Goal: Task Accomplishment & Management: Manage account settings

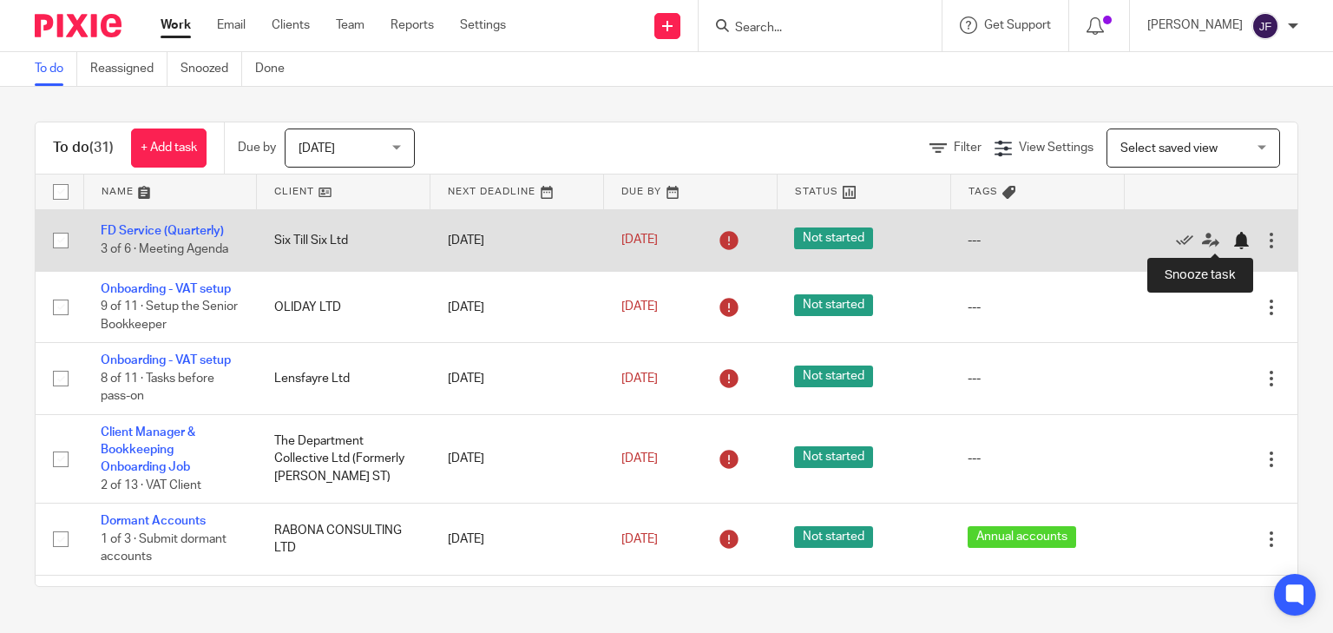
click at [1232, 236] on div at bounding box center [1240, 240] width 17 height 17
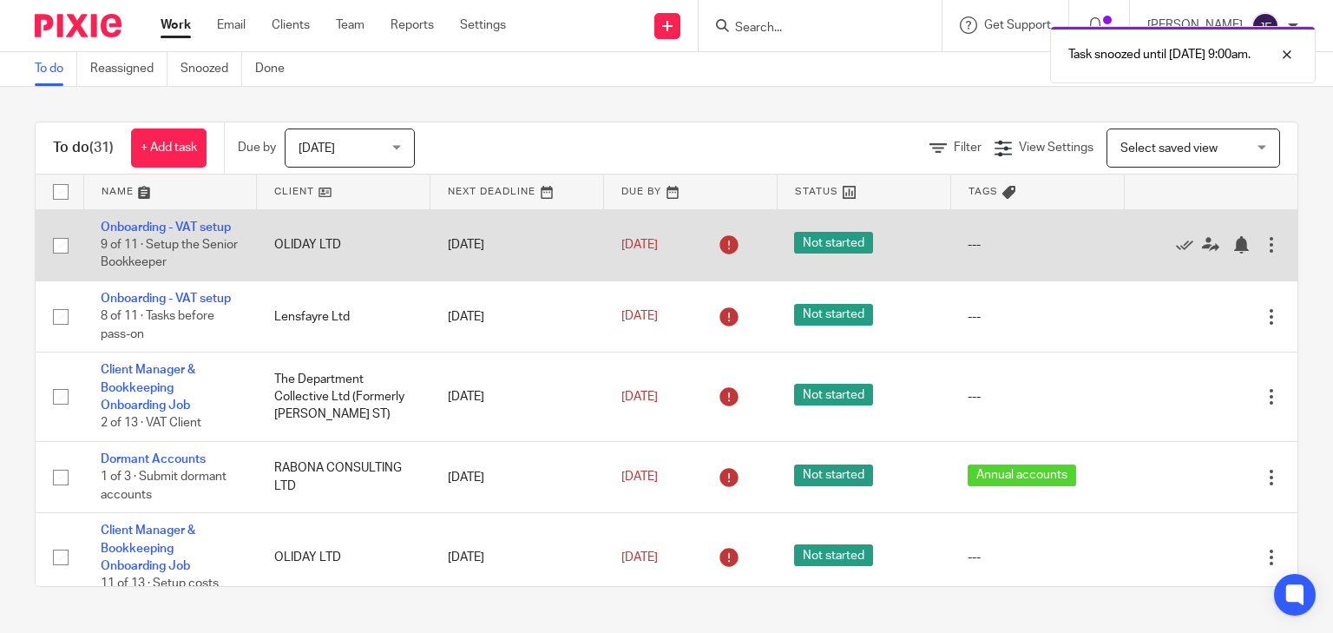
scroll to position [69, 0]
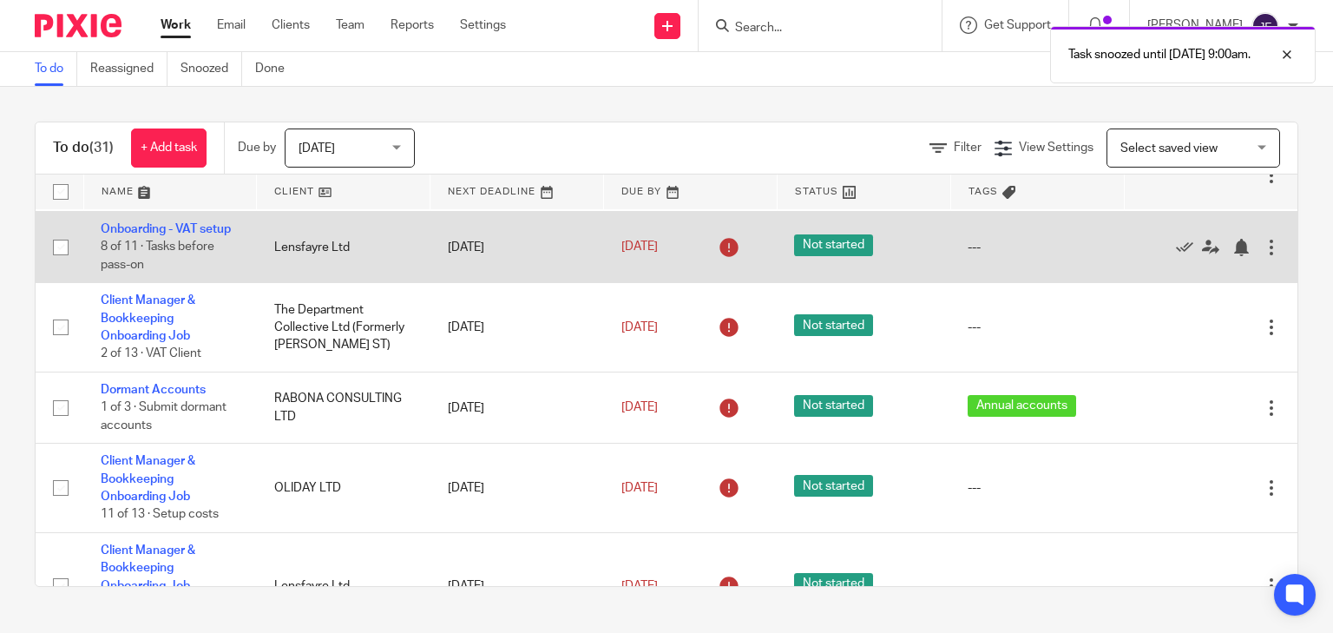
click at [298, 251] on td "Lensfayre Ltd" at bounding box center [344, 246] width 174 height 71
click at [215, 232] on link "Onboarding - VAT setup" at bounding box center [166, 229] width 130 height 12
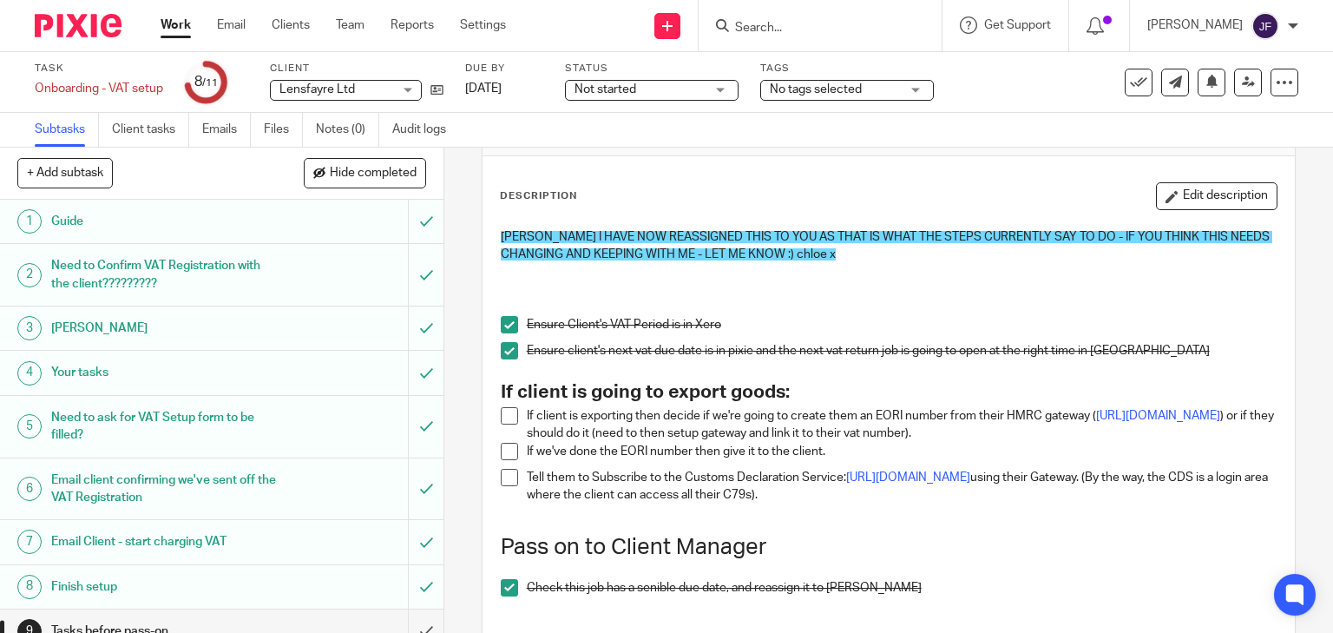
scroll to position [139, 0]
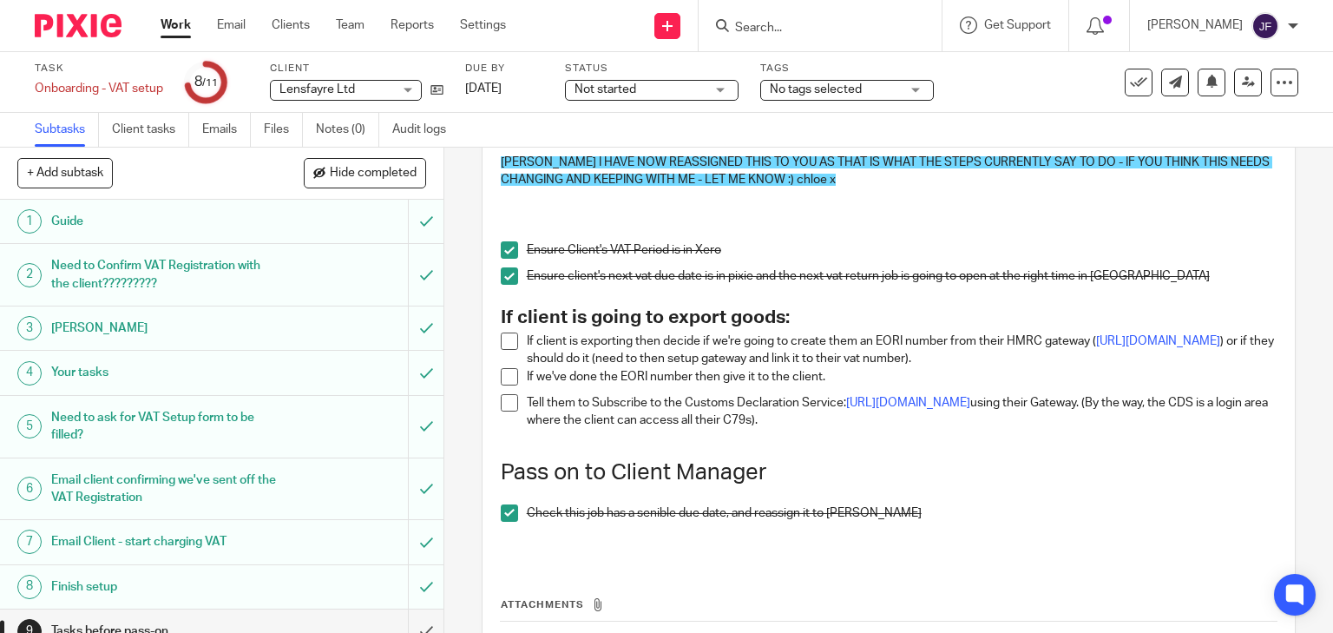
click at [492, 335] on div "JILL I HAVE NOW REASSIGNED THIS TO YOU AS THAT IS WHAT THE STEPS CURRENTLY SAY …" at bounding box center [889, 353] width 794 height 416
click at [508, 347] on span at bounding box center [509, 340] width 17 height 17
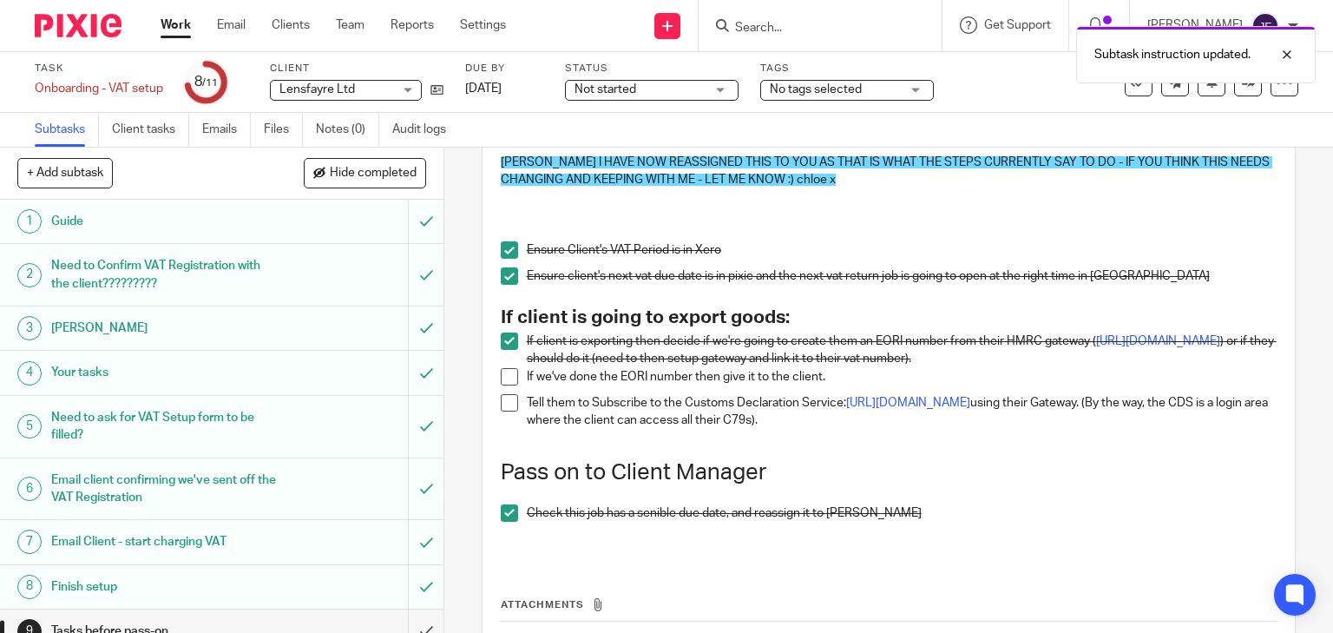
click at [504, 378] on span at bounding box center [509, 376] width 17 height 17
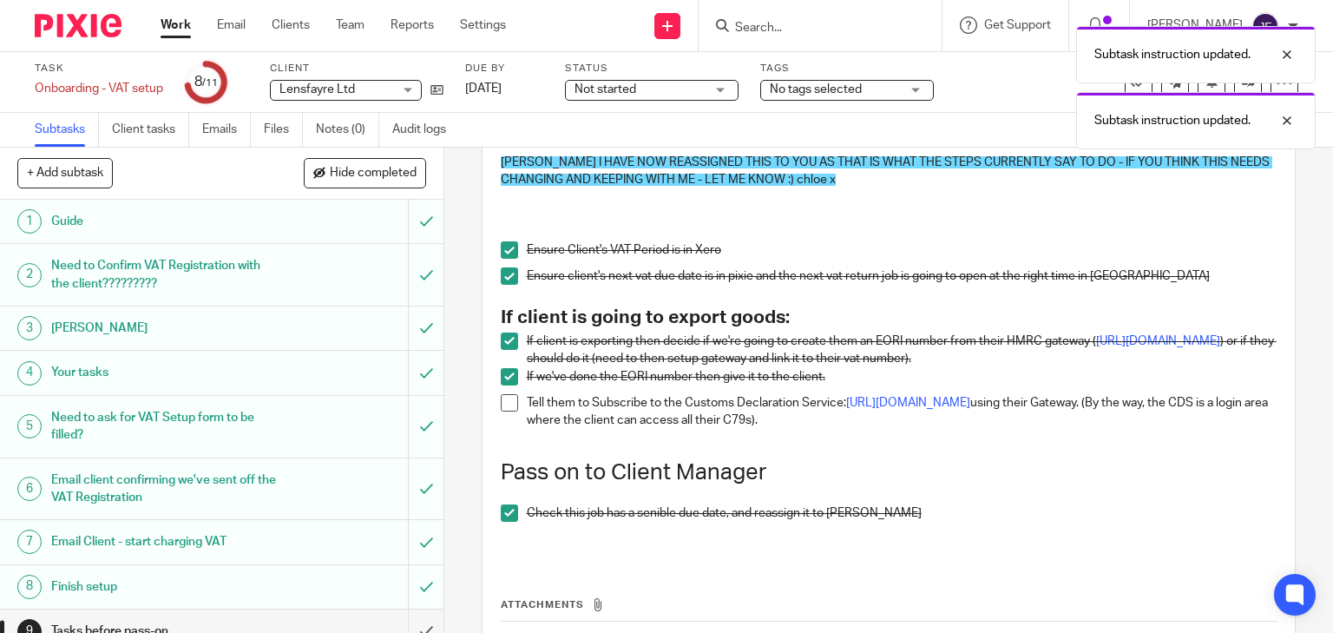
click at [502, 397] on span at bounding box center [509, 402] width 17 height 17
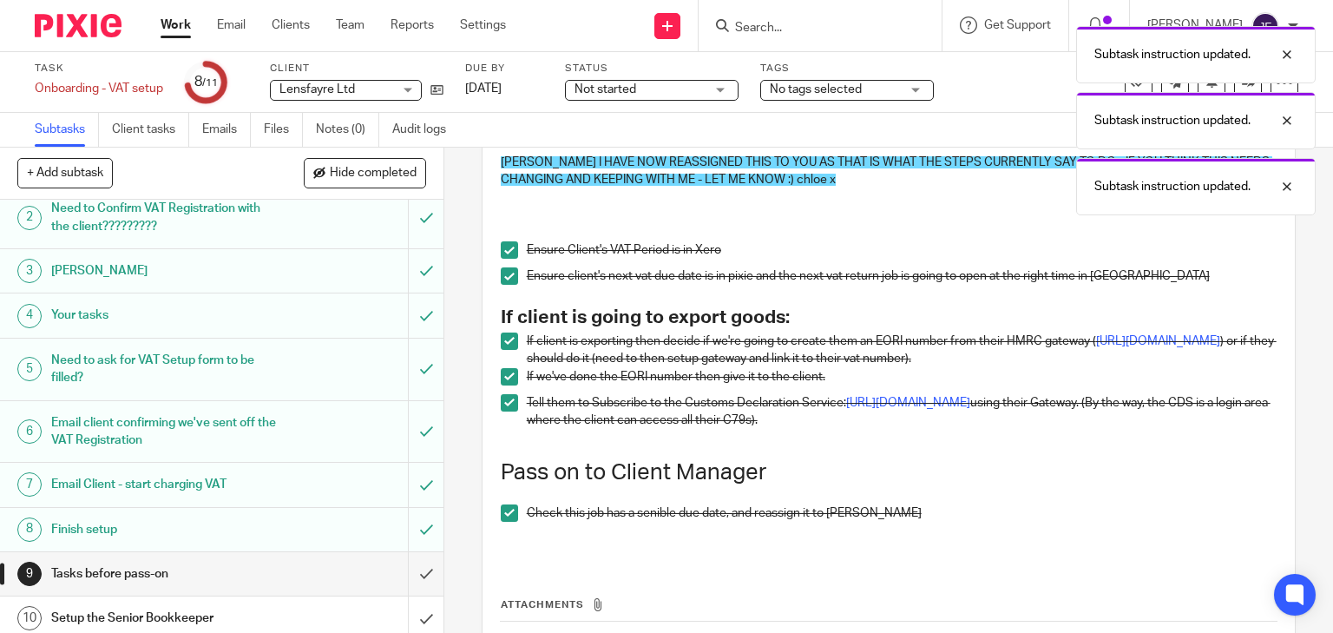
scroll to position [108, 0]
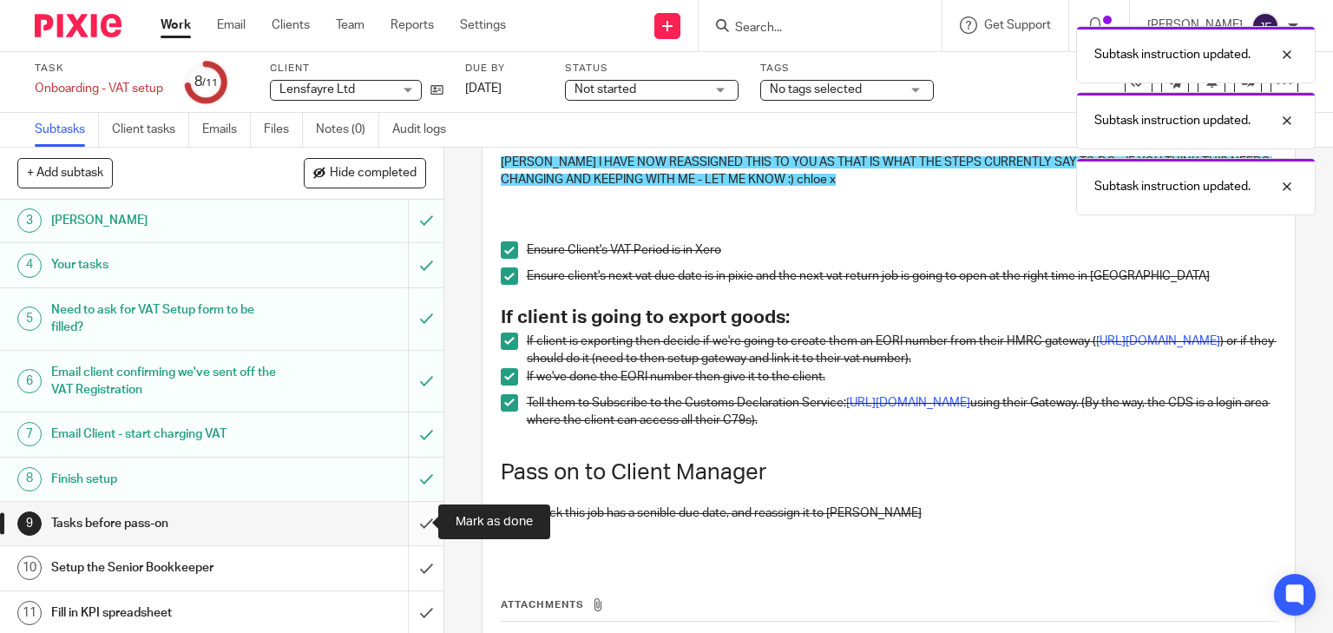
click at [410, 516] on input "submit" at bounding box center [221, 523] width 443 height 43
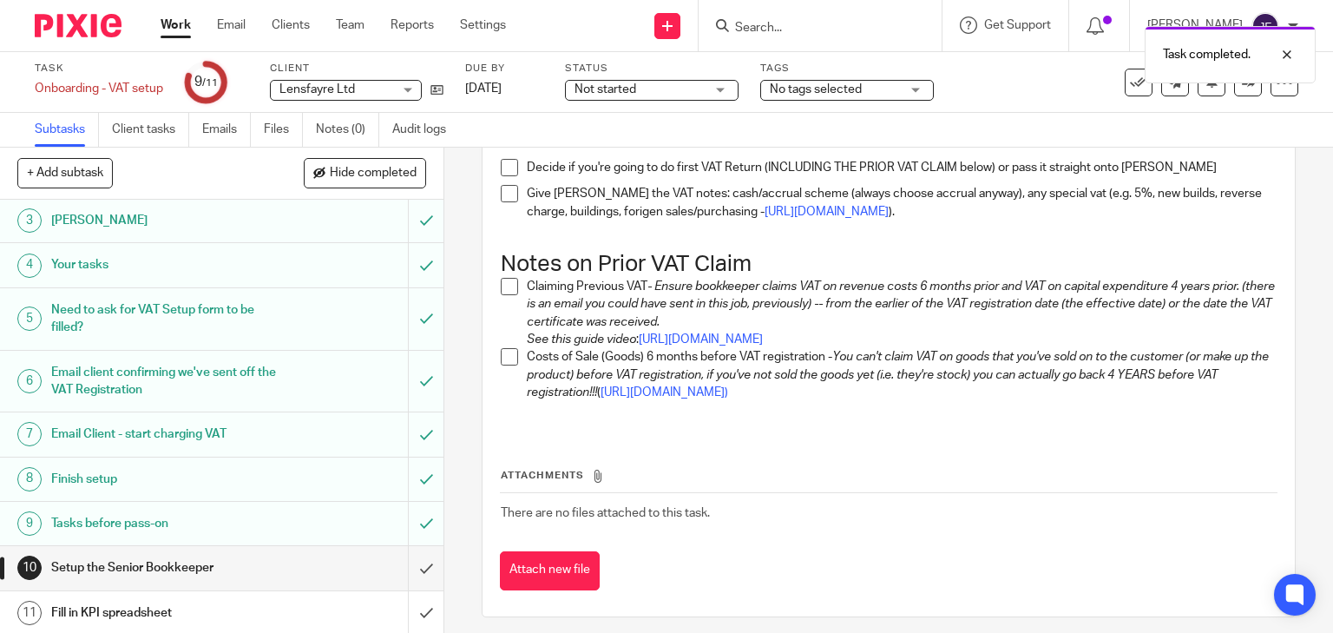
scroll to position [270, 0]
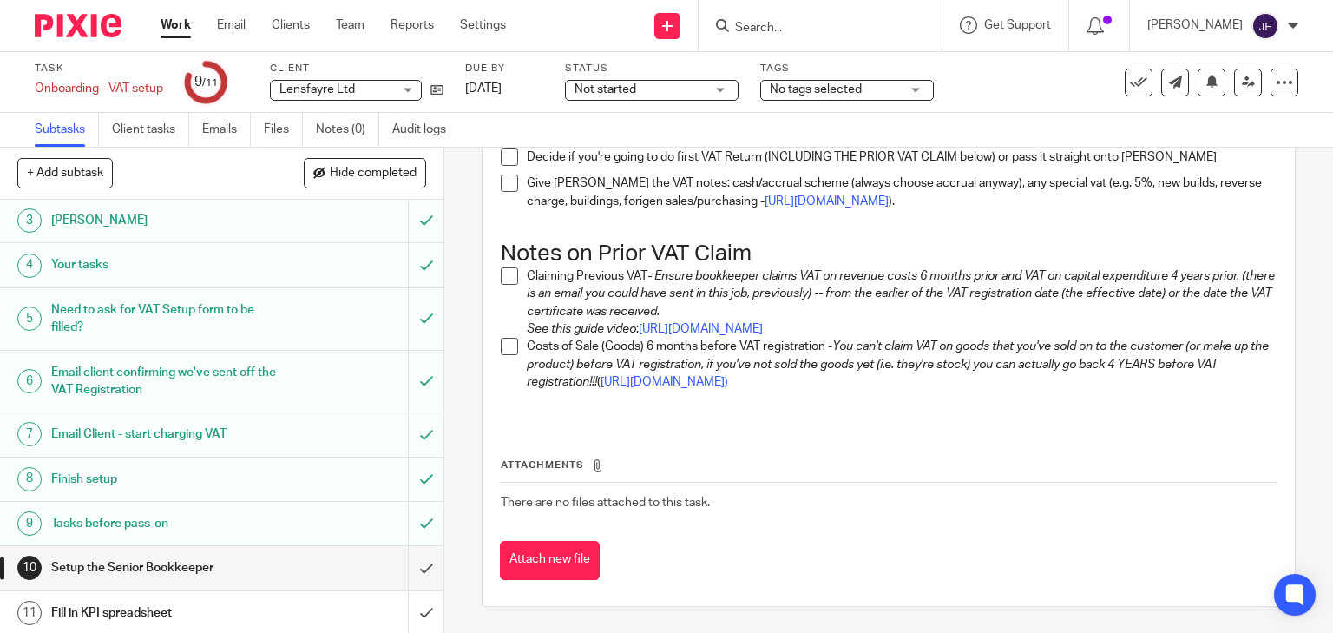
click at [69, 31] on img at bounding box center [78, 25] width 87 height 23
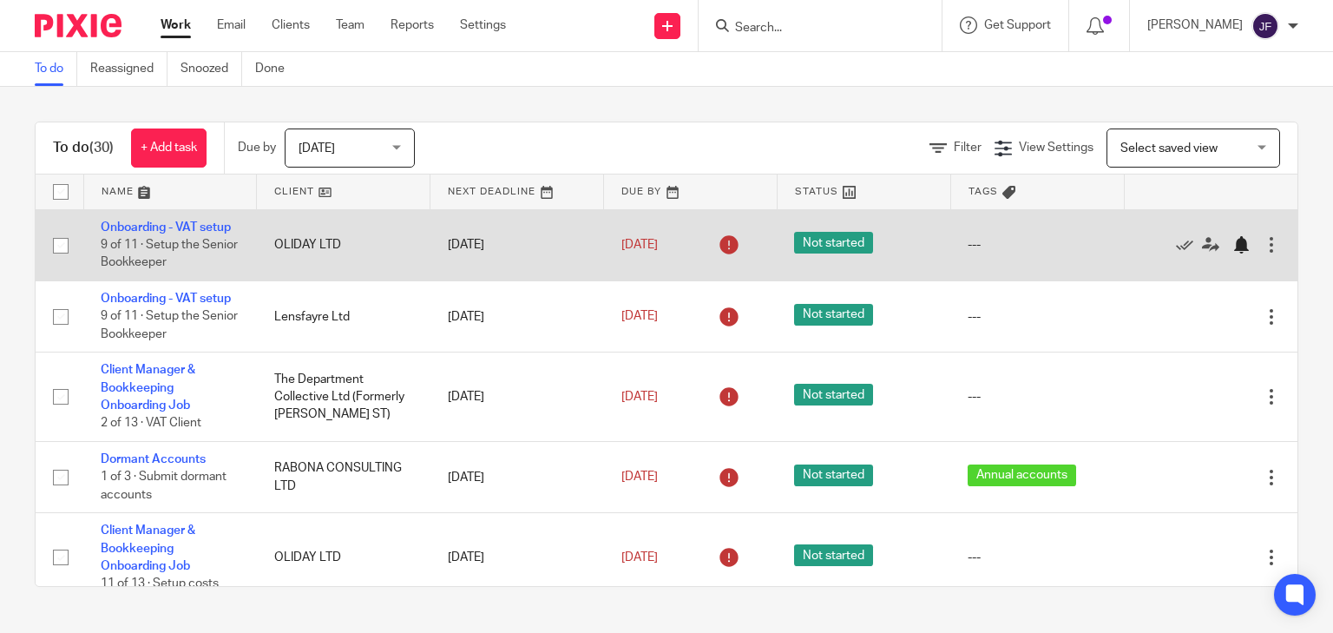
click at [1232, 253] on div at bounding box center [1240, 244] width 17 height 17
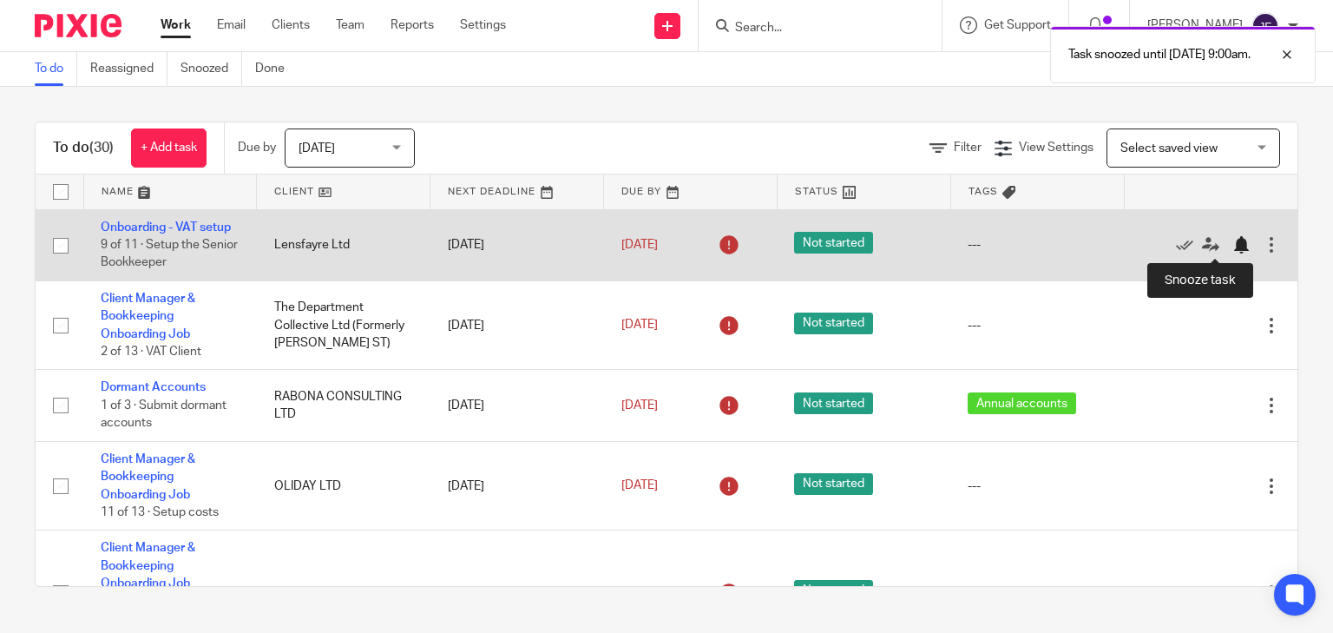
click at [1232, 247] on div at bounding box center [1240, 244] width 17 height 17
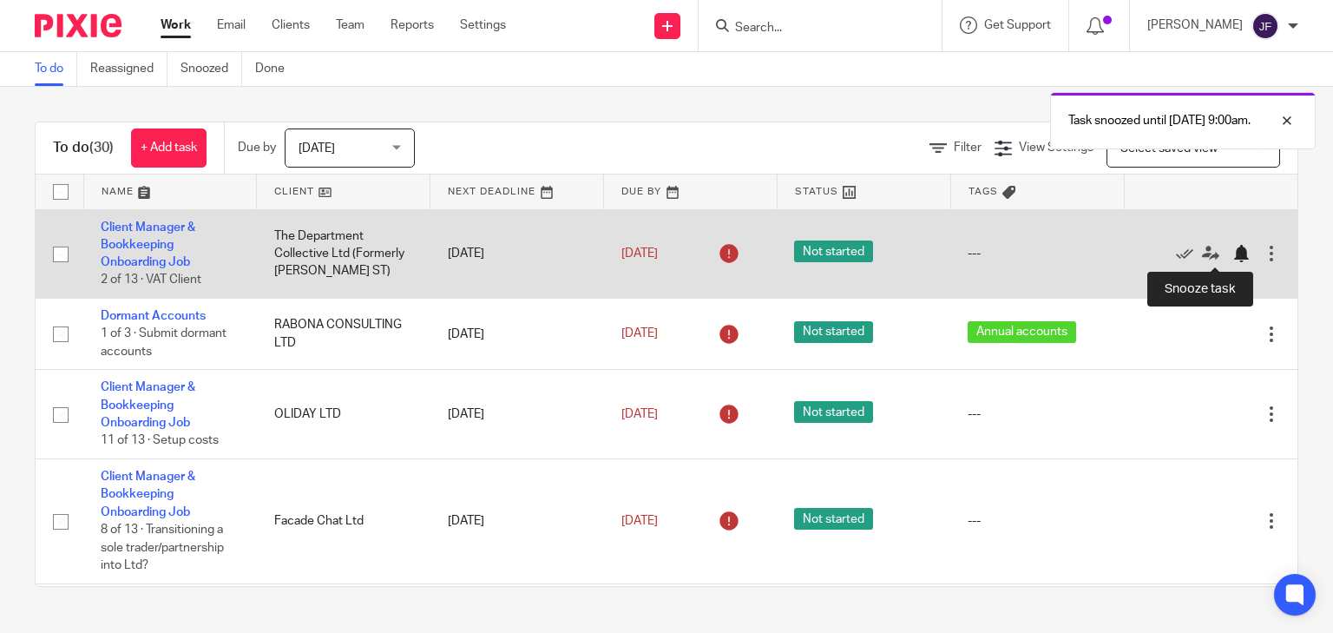
click at [1232, 248] on div at bounding box center [1240, 253] width 17 height 17
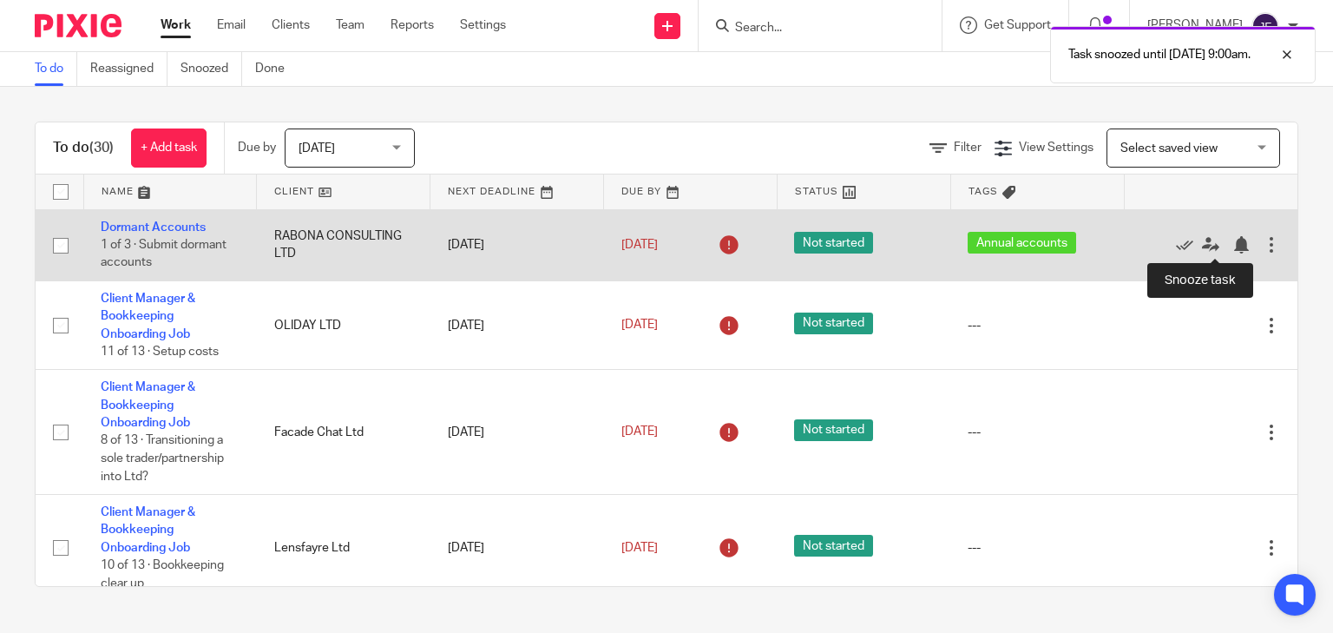
drag, startPoint x: 1212, startPoint y: 240, endPoint x: 1195, endPoint y: 256, distance: 22.7
click at [1232, 240] on div at bounding box center [1240, 244] width 17 height 17
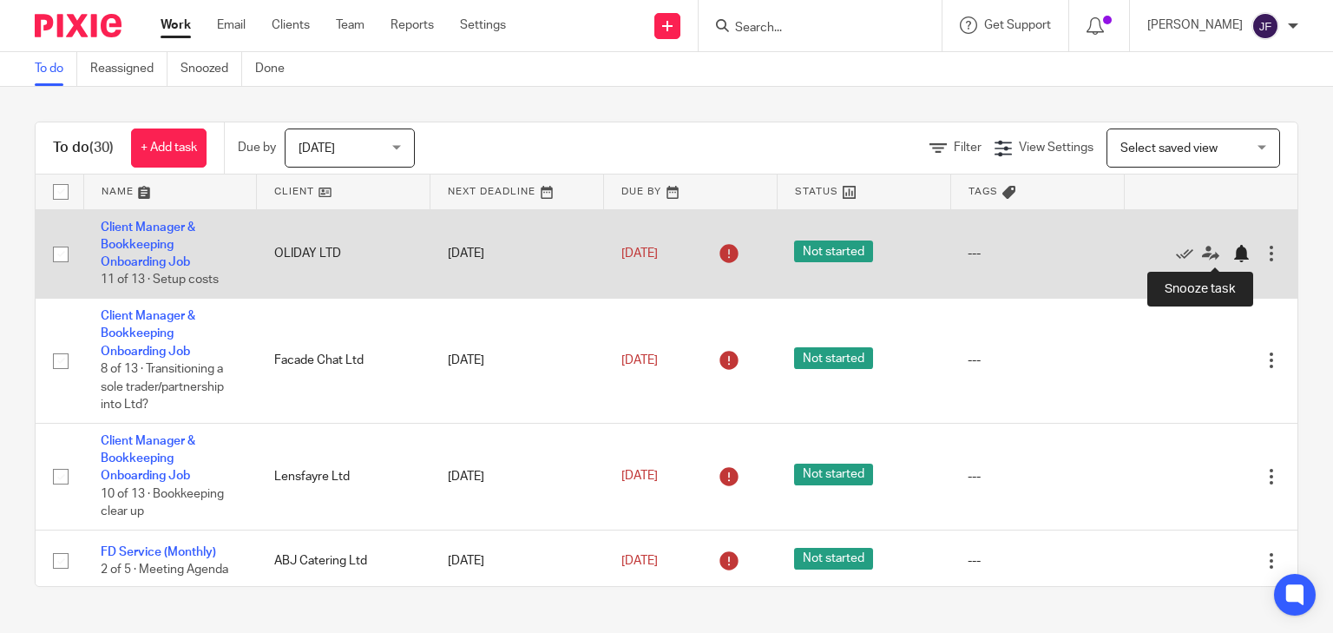
click at [1232, 255] on div at bounding box center [1240, 253] width 17 height 17
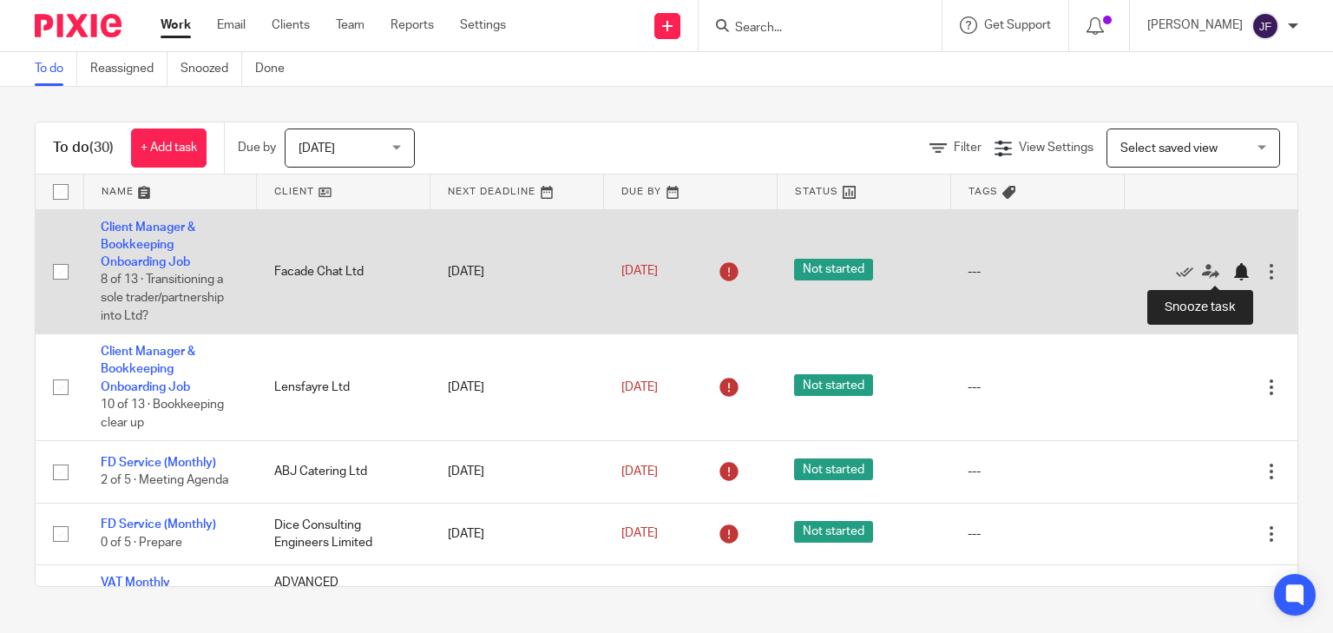
click at [1232, 273] on div at bounding box center [1240, 271] width 17 height 17
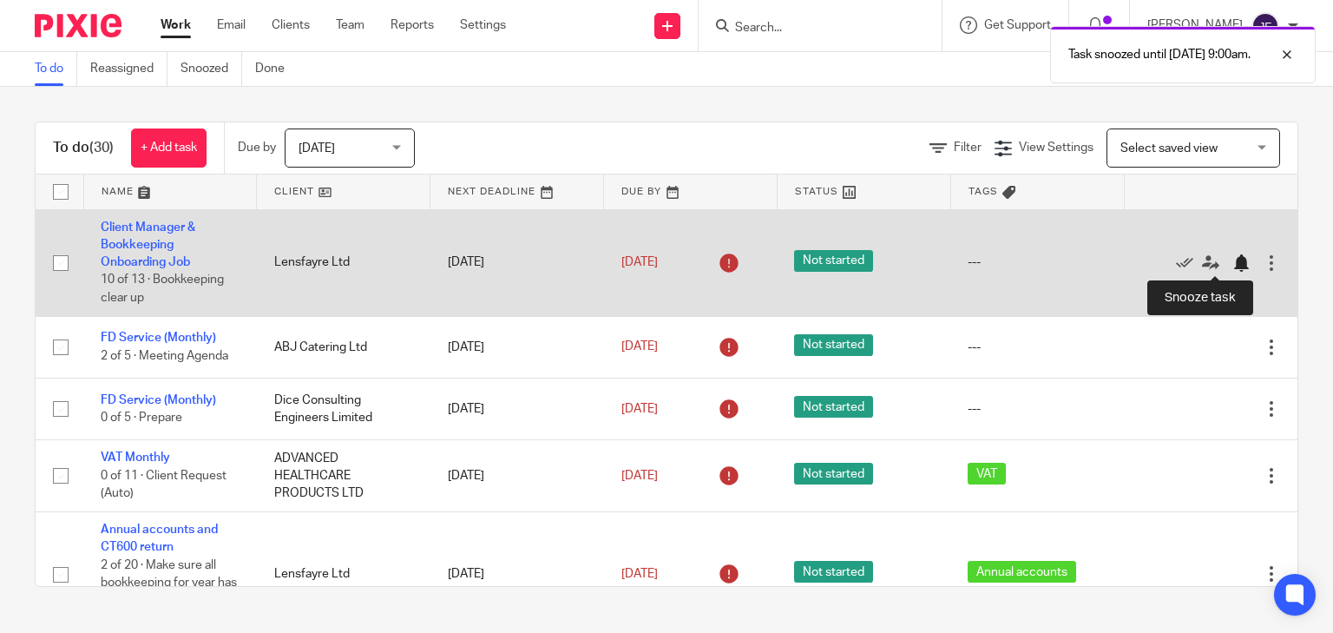
click at [1232, 263] on div at bounding box center [1240, 262] width 17 height 17
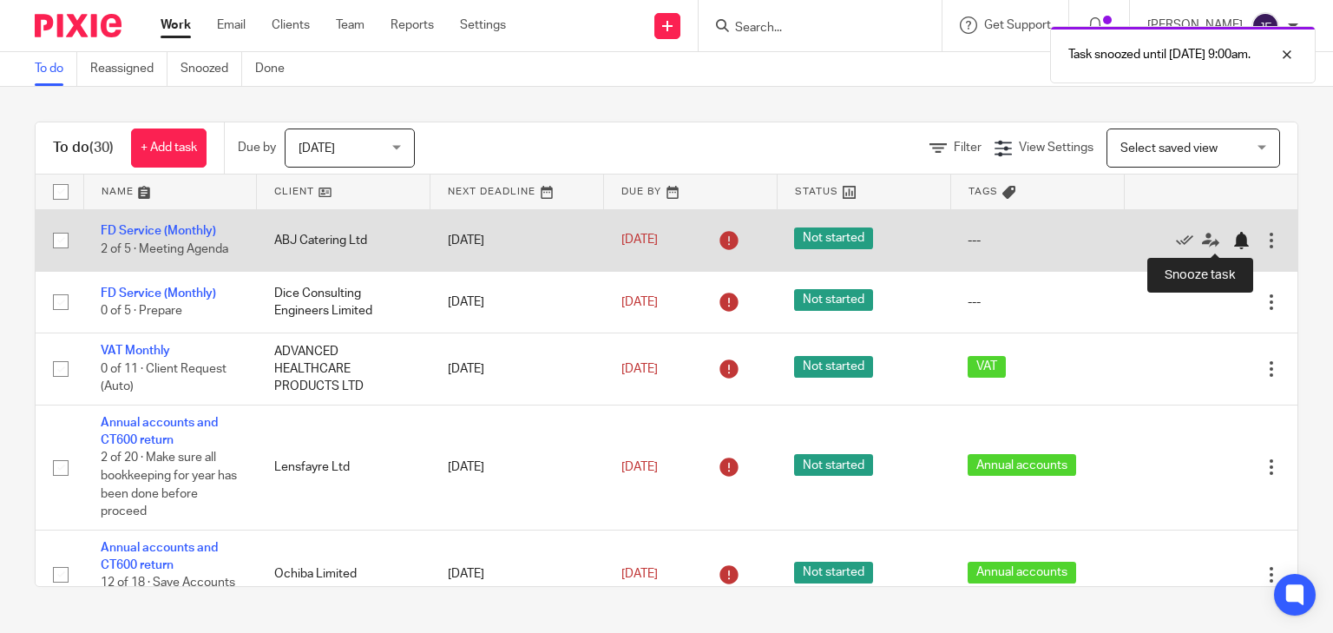
click at [1232, 241] on div at bounding box center [1240, 240] width 17 height 17
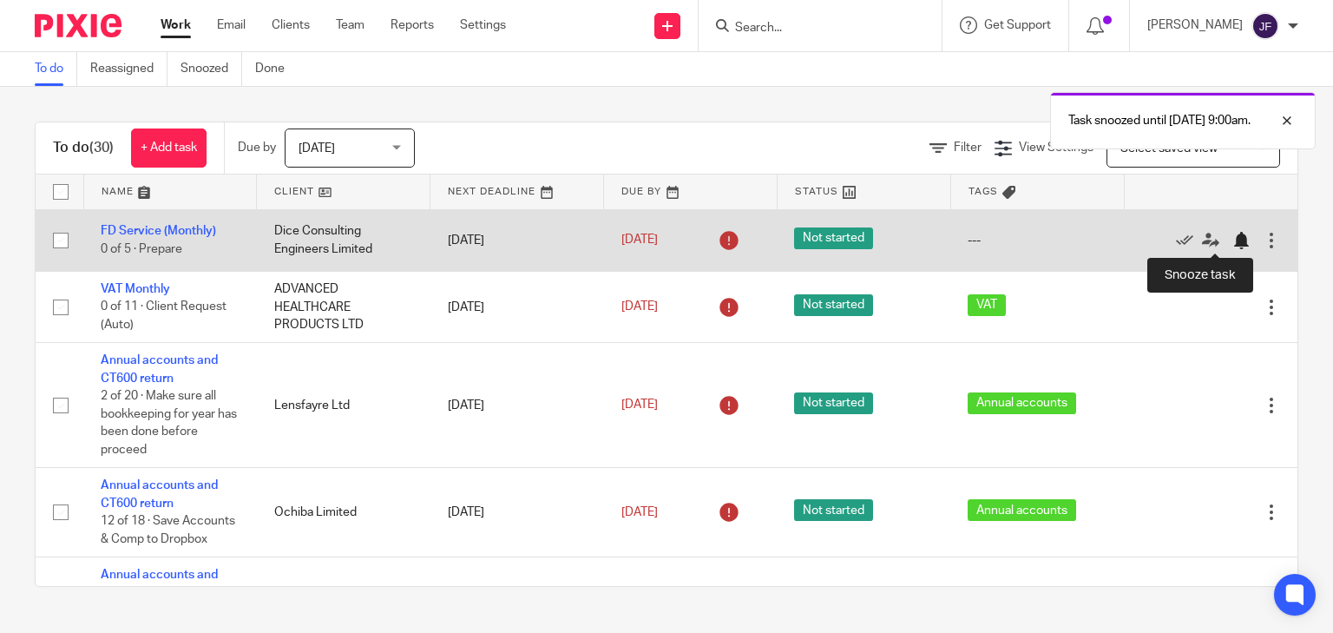
click at [1232, 240] on div at bounding box center [1240, 240] width 17 height 17
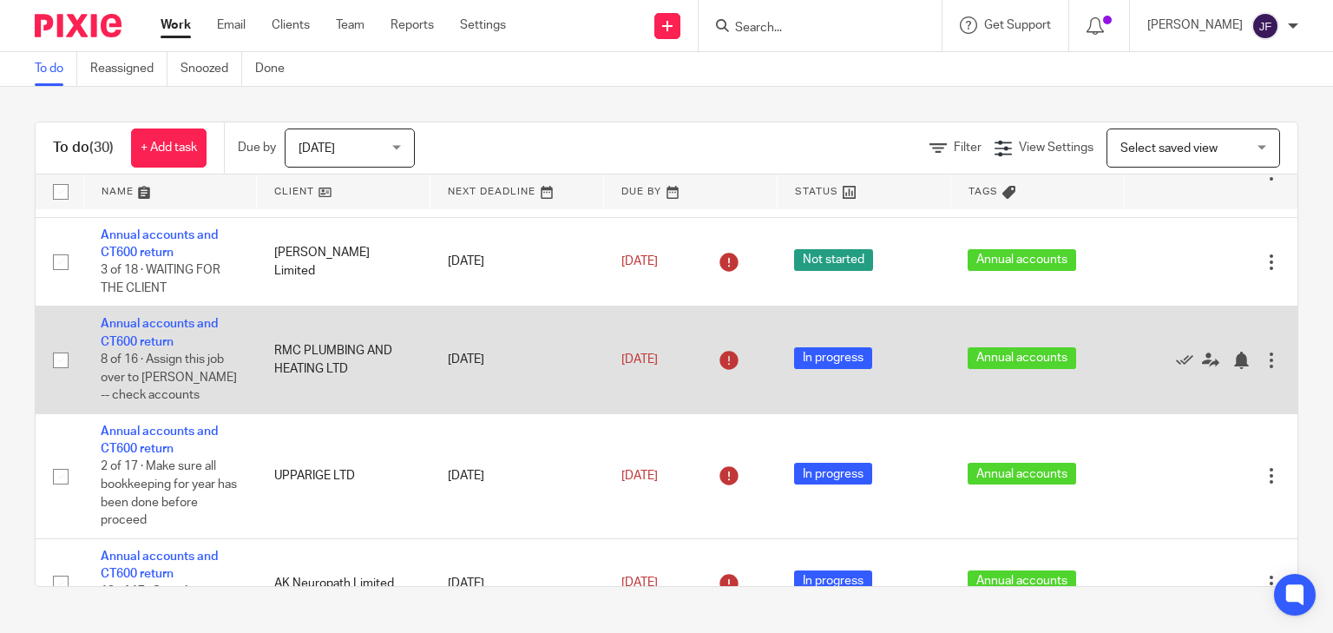
scroll to position [347, 0]
